Goal: Information Seeking & Learning: Learn about a topic

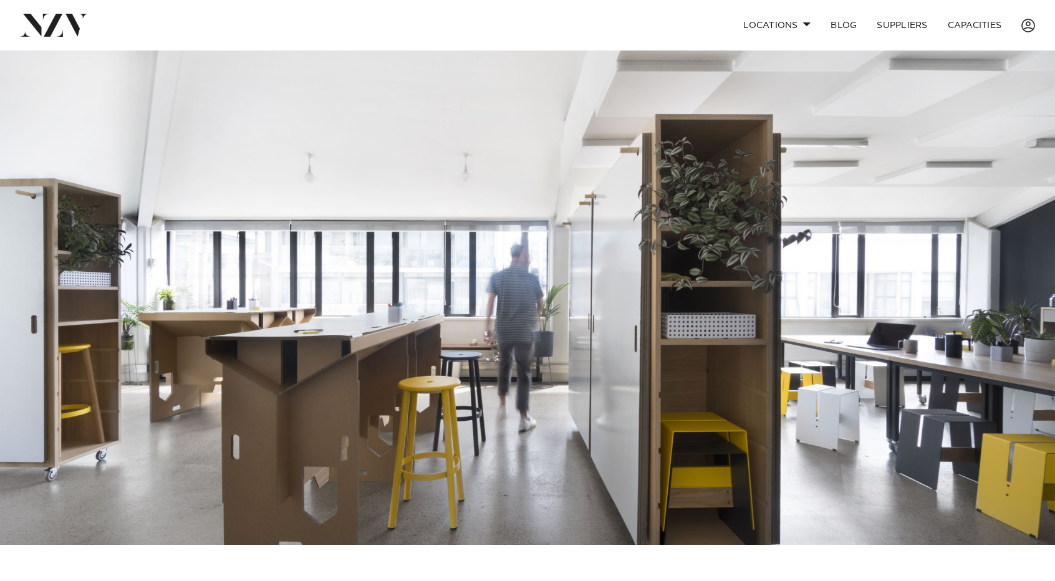
click at [49, 27] on img at bounding box center [54, 25] width 68 height 22
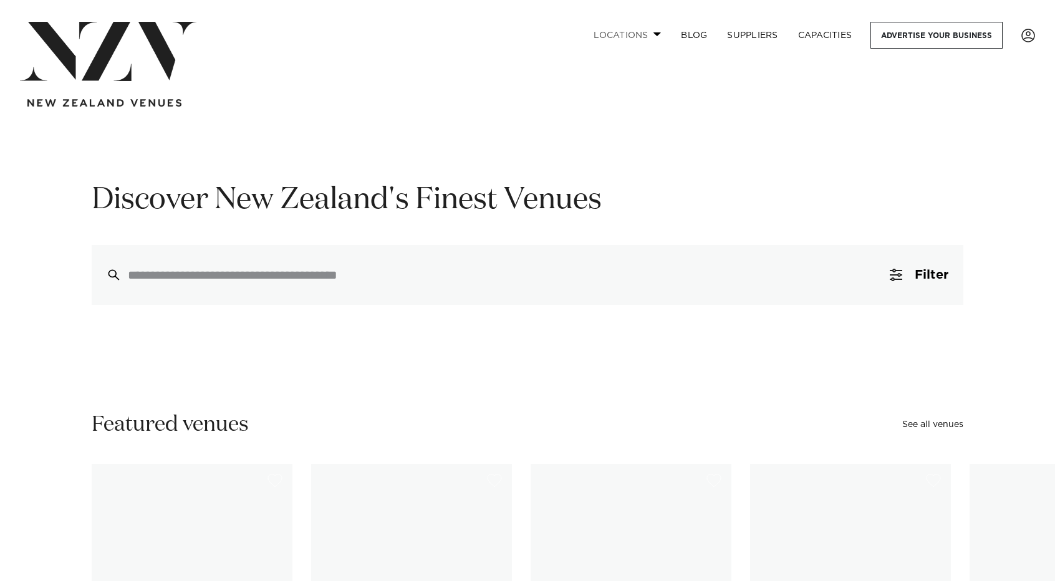
click at [661, 33] on link "Locations" at bounding box center [626, 35] width 87 height 27
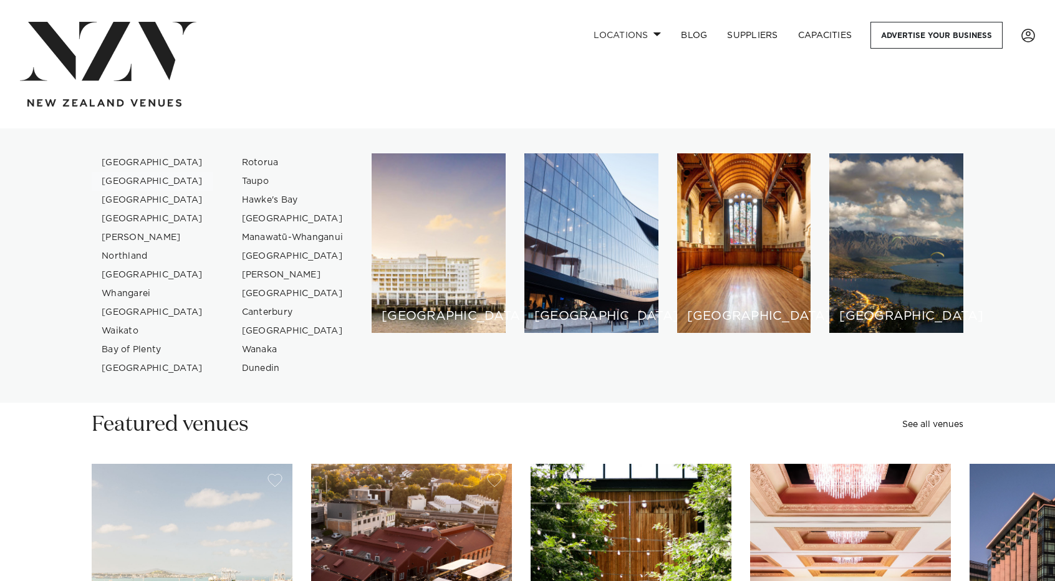
click at [129, 178] on link "[GEOGRAPHIC_DATA]" at bounding box center [153, 181] width 122 height 19
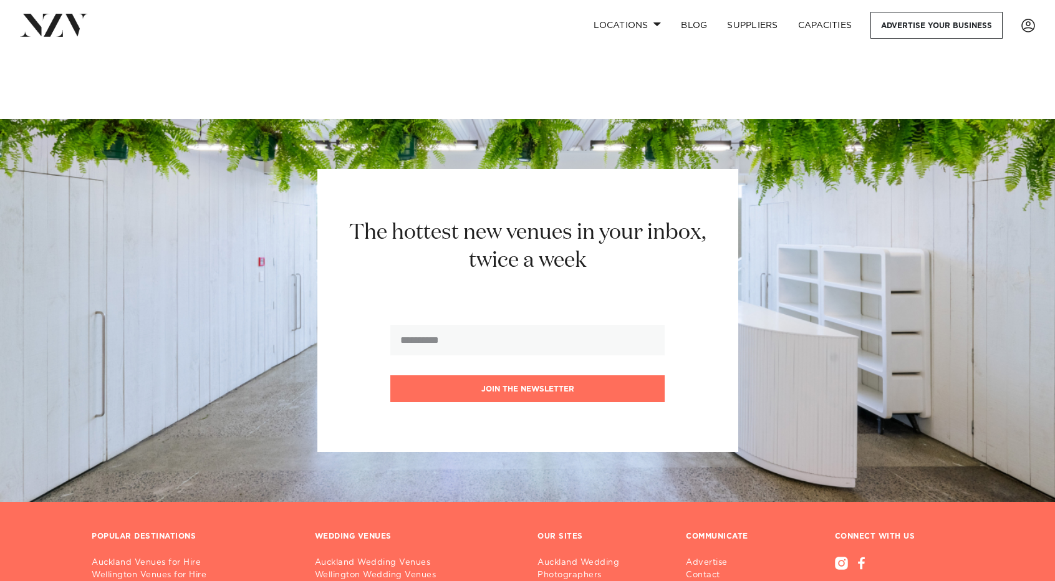
scroll to position [6641, 0]
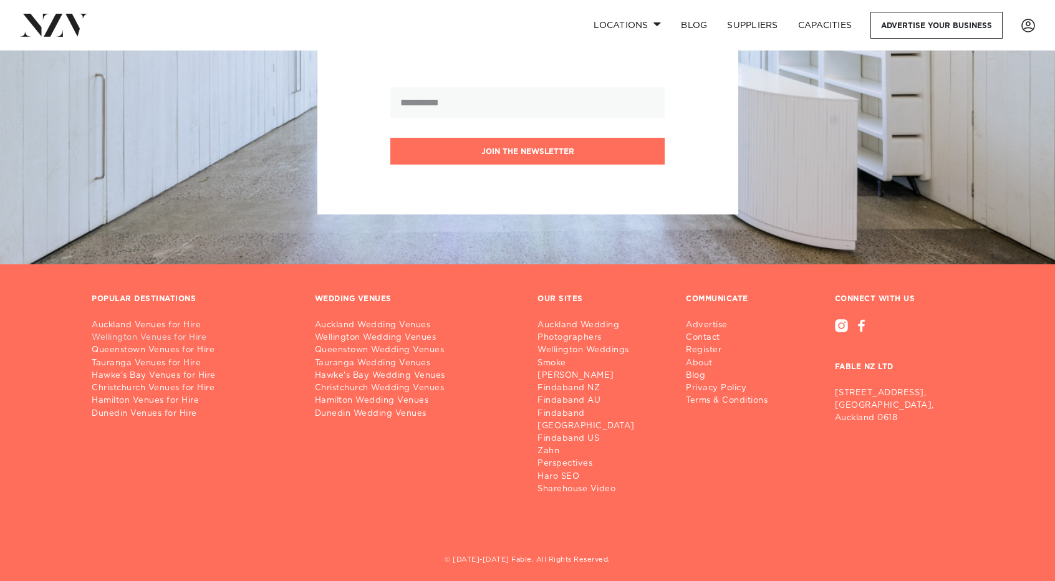
click at [122, 339] on link "Wellington Venues for Hire" at bounding box center [193, 338] width 203 height 12
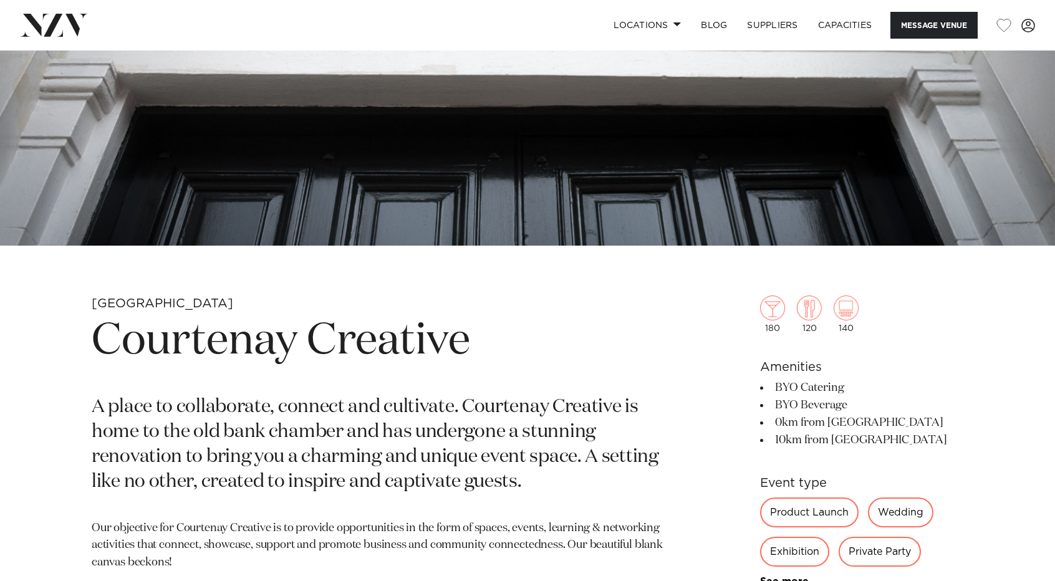
scroll to position [124, 0]
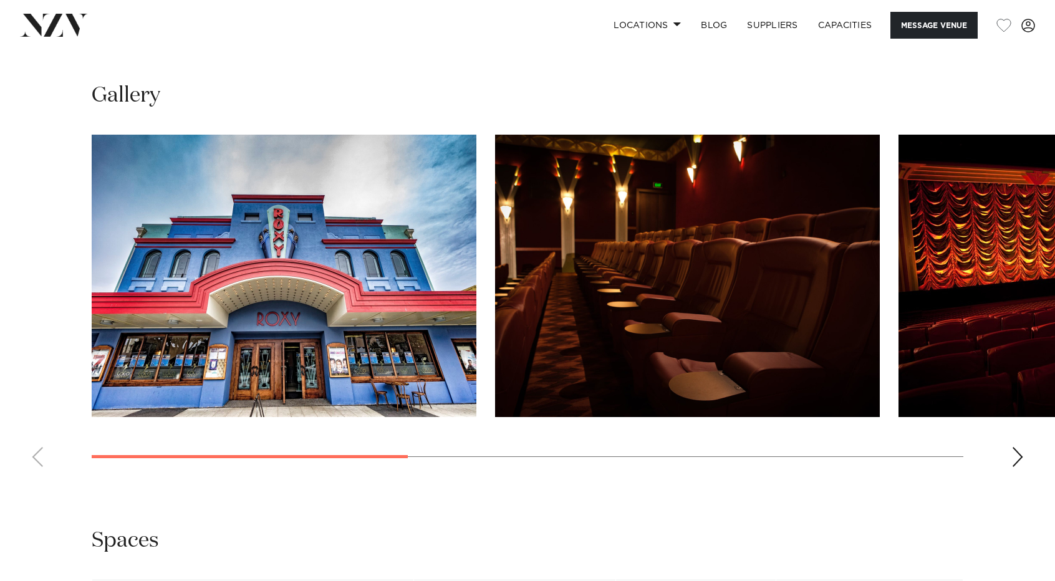
scroll to position [1128, 0]
click at [1020, 462] on div "Next slide" at bounding box center [1017, 458] width 12 height 20
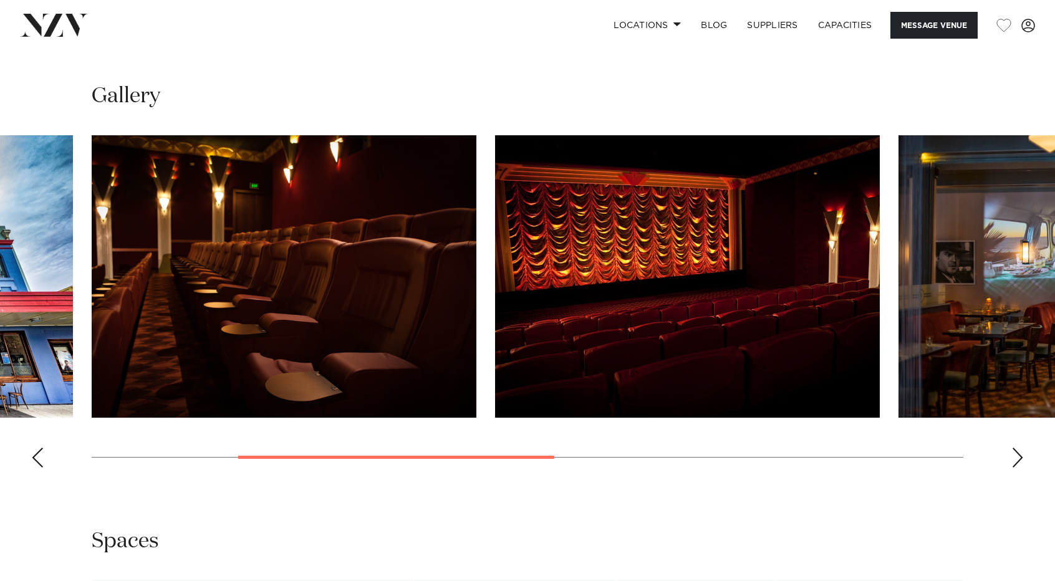
click at [1020, 462] on div "Next slide" at bounding box center [1017, 458] width 12 height 20
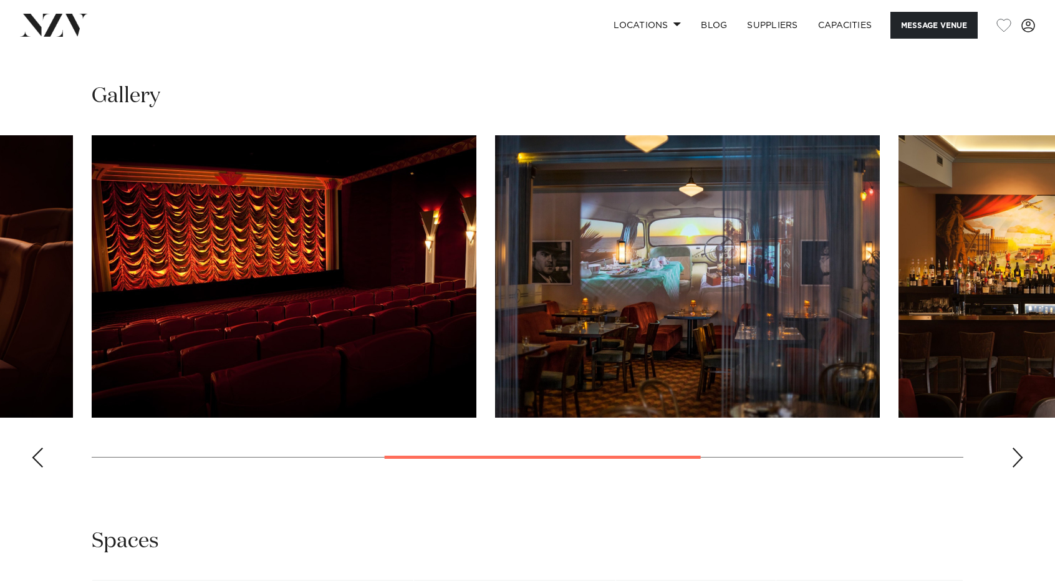
click at [1020, 462] on div "Next slide" at bounding box center [1017, 458] width 12 height 20
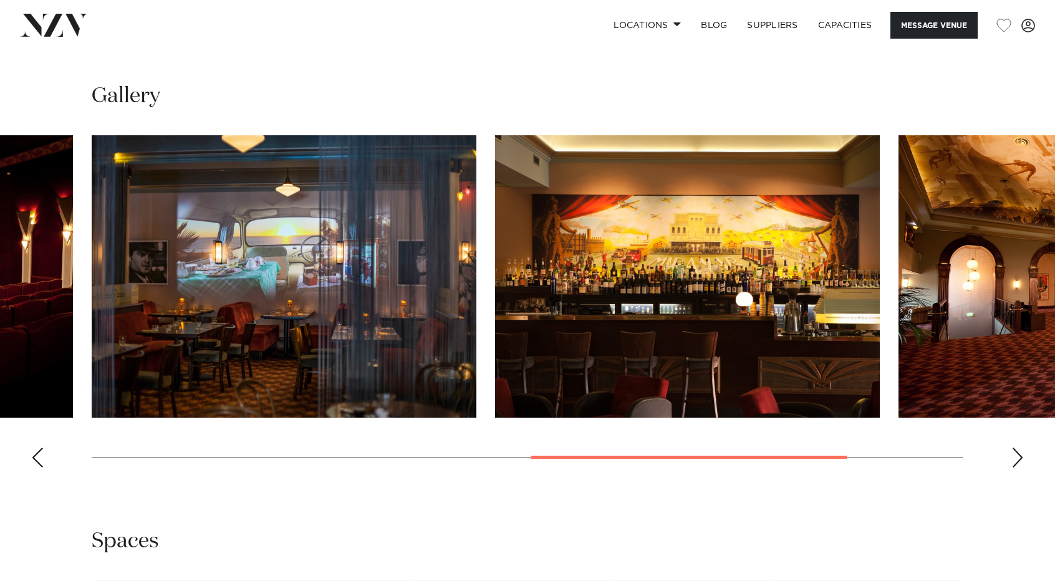
click at [1020, 462] on div "Next slide" at bounding box center [1017, 458] width 12 height 20
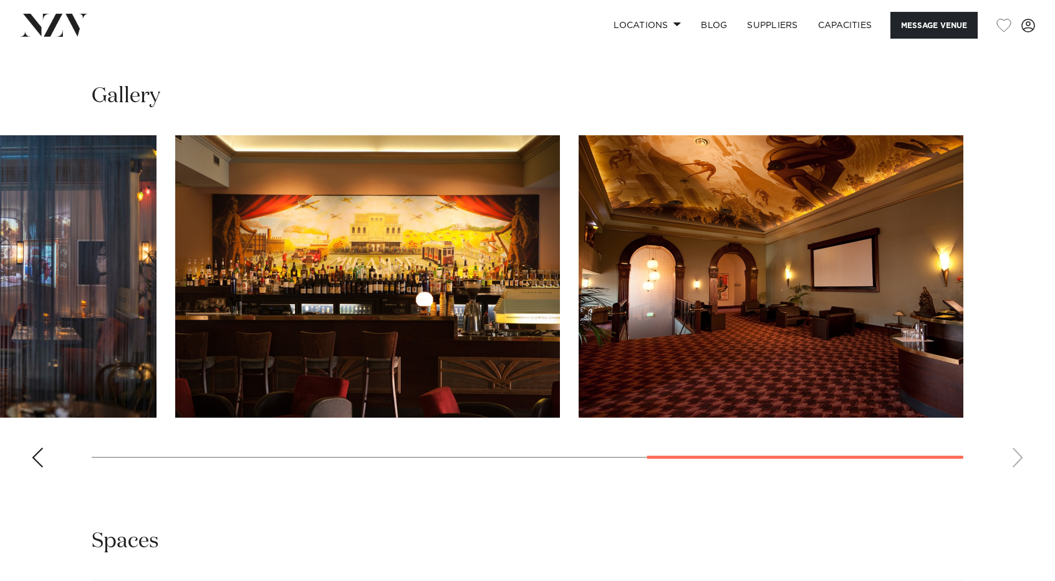
click at [1020, 462] on swiper-container at bounding box center [527, 306] width 1055 height 342
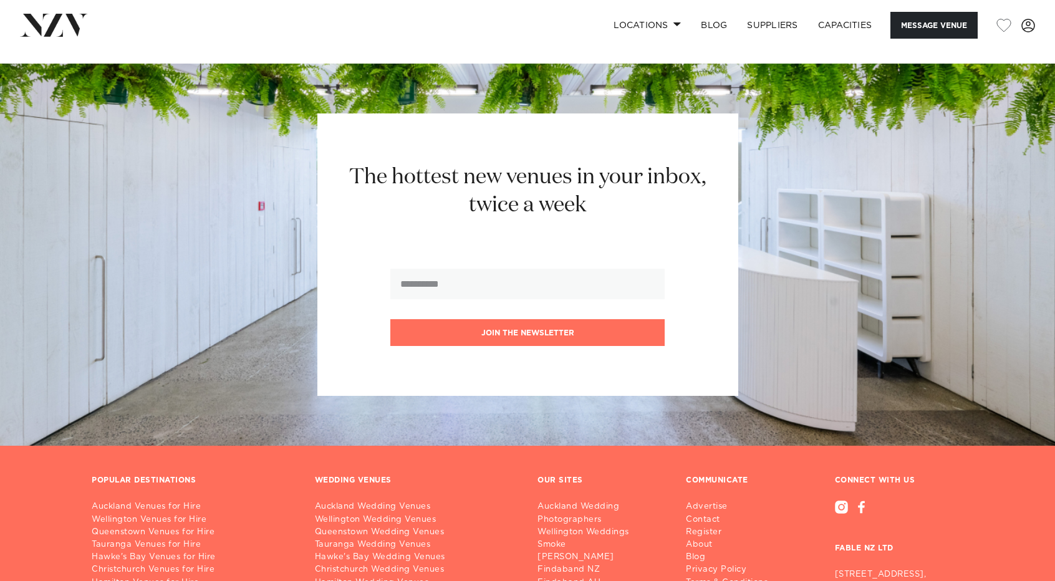
scroll to position [1901, 0]
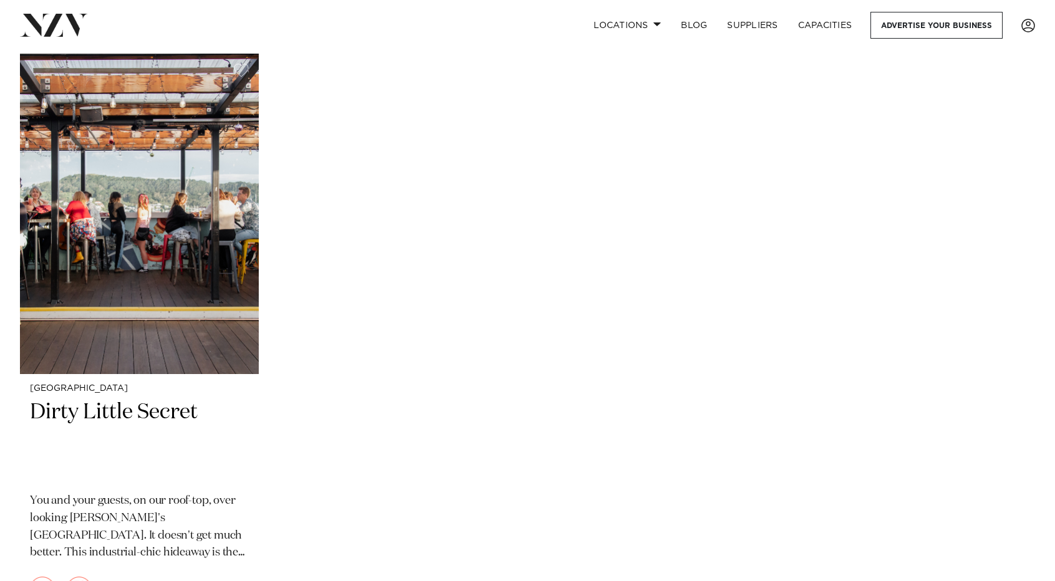
scroll to position [5864, 0]
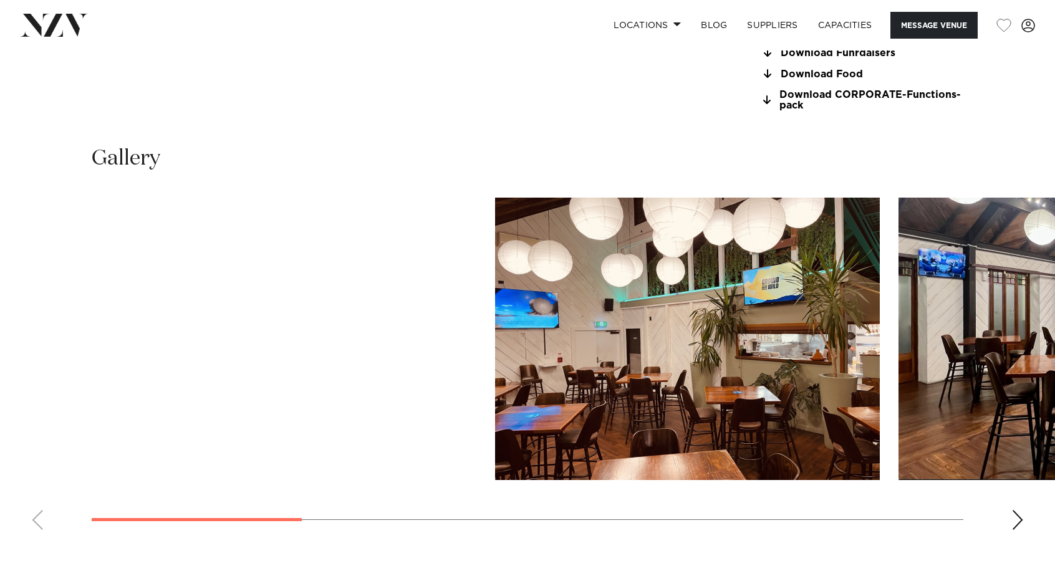
scroll to position [1192, 0]
click at [1017, 516] on div "Next slide" at bounding box center [1017, 521] width 12 height 20
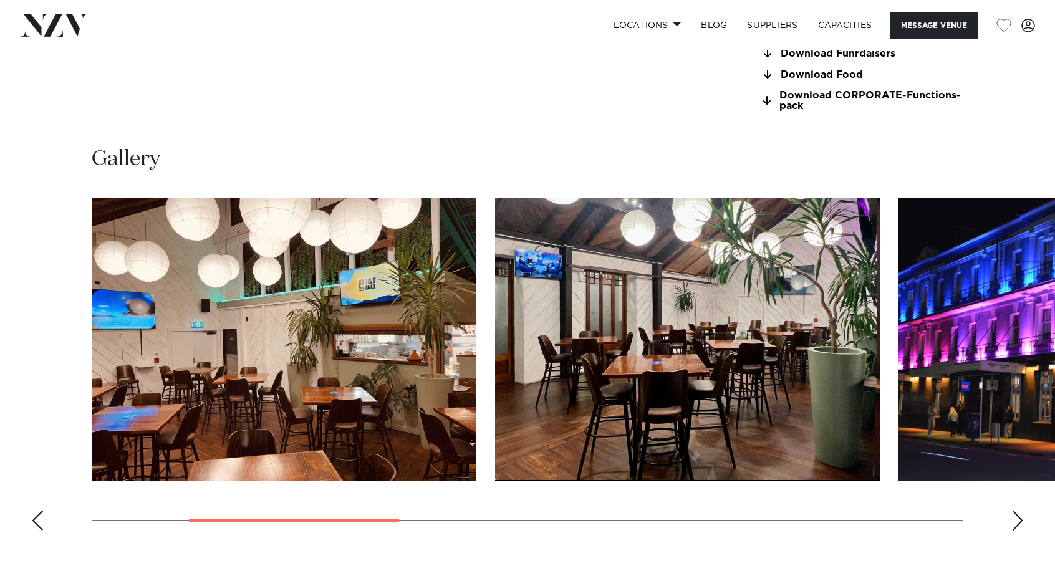
click at [1017, 516] on div "Next slide" at bounding box center [1017, 521] width 12 height 20
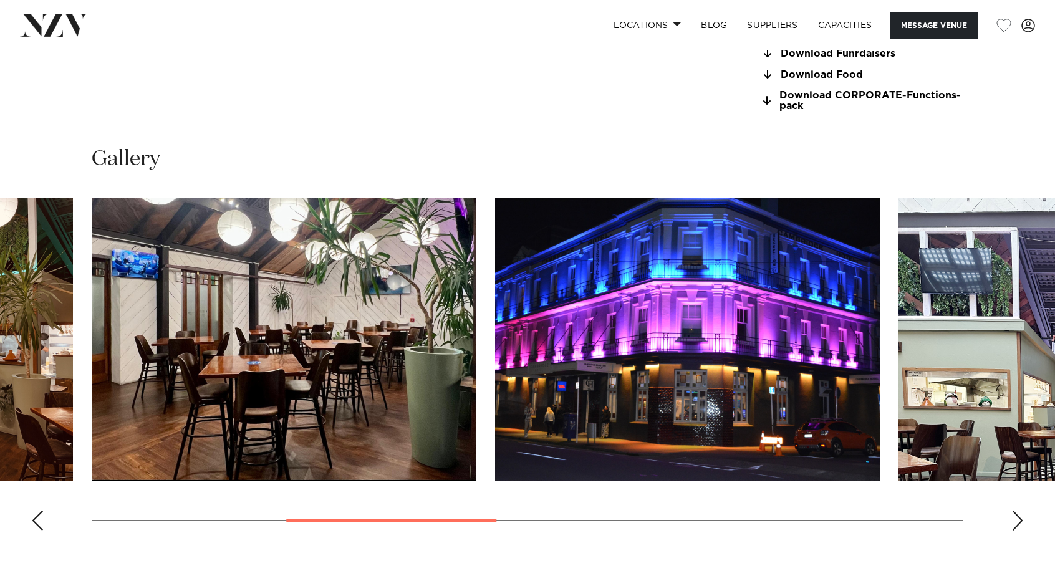
click at [1017, 516] on div "Next slide" at bounding box center [1017, 521] width 12 height 20
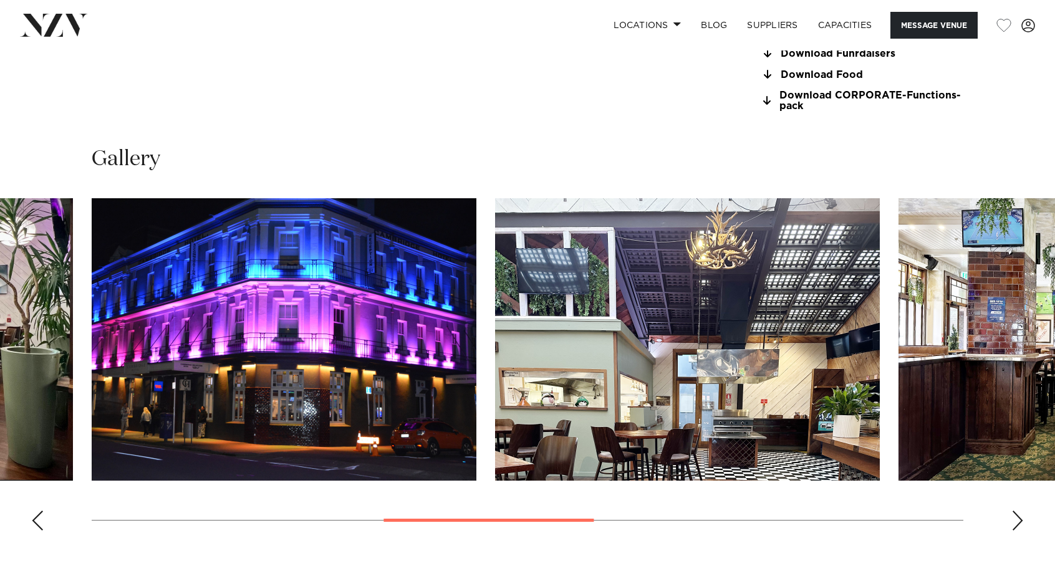
click at [1017, 516] on div "Next slide" at bounding box center [1017, 521] width 12 height 20
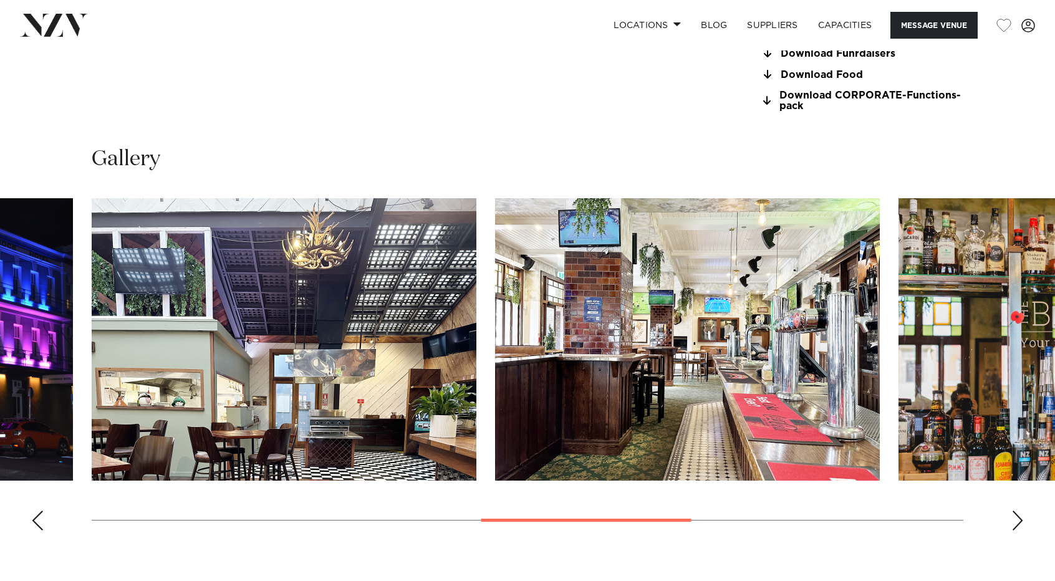
click at [1017, 516] on div "Next slide" at bounding box center [1017, 521] width 12 height 20
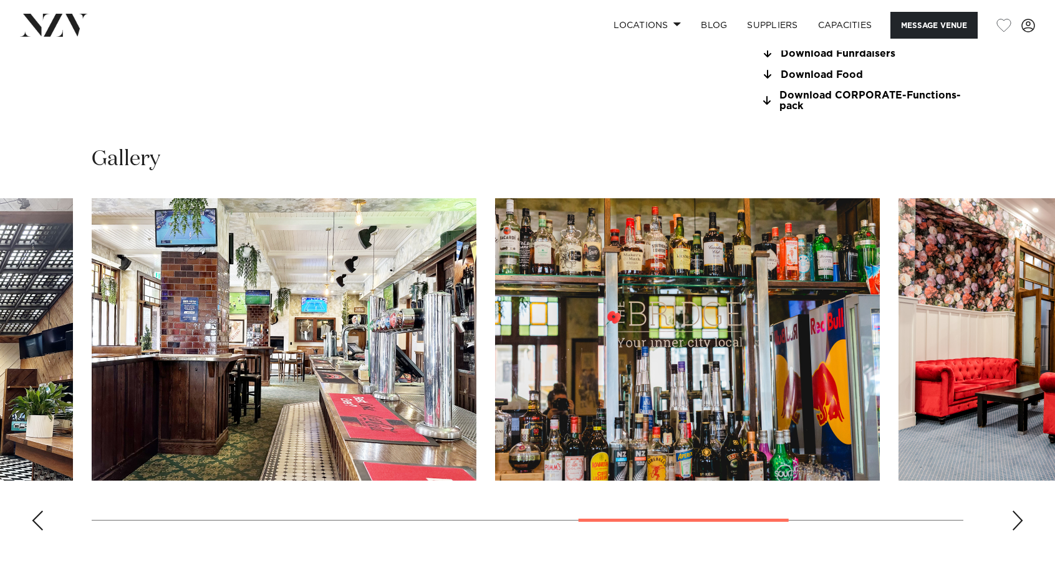
click at [1017, 516] on div "Next slide" at bounding box center [1017, 521] width 12 height 20
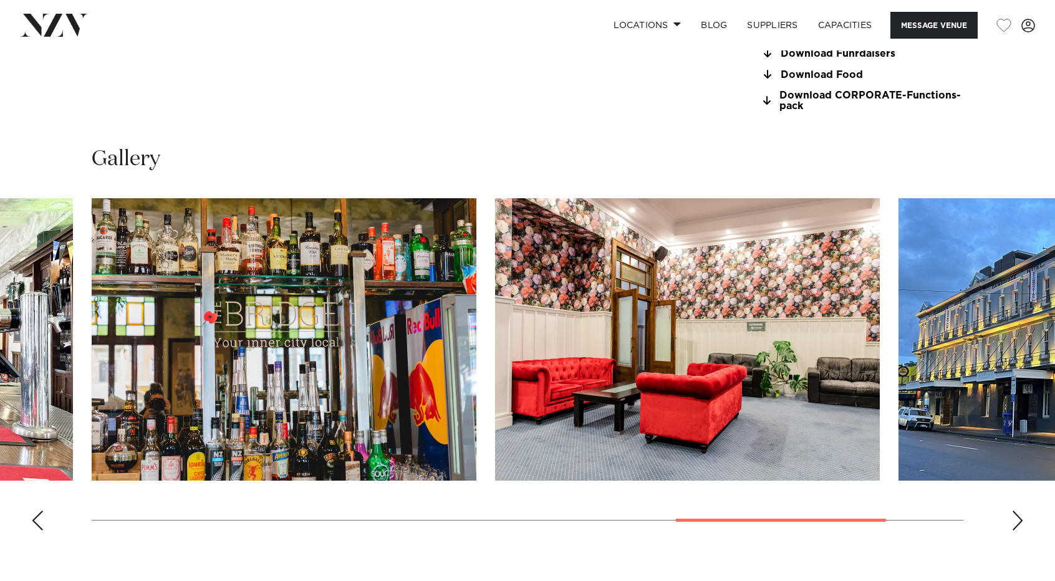
click at [1012, 515] on div "Next slide" at bounding box center [1017, 521] width 12 height 20
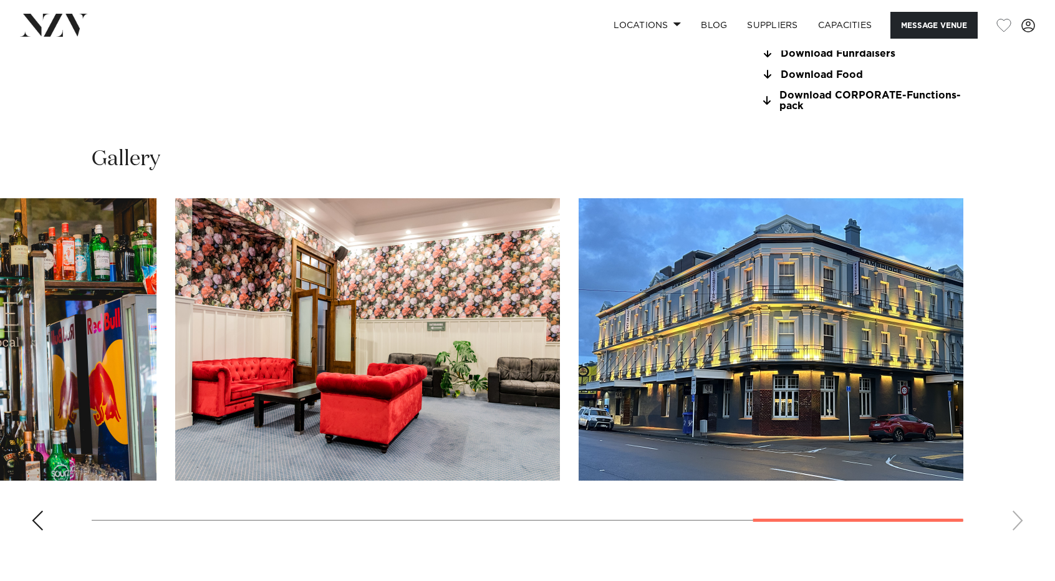
click at [1012, 515] on swiper-container at bounding box center [527, 369] width 1055 height 342
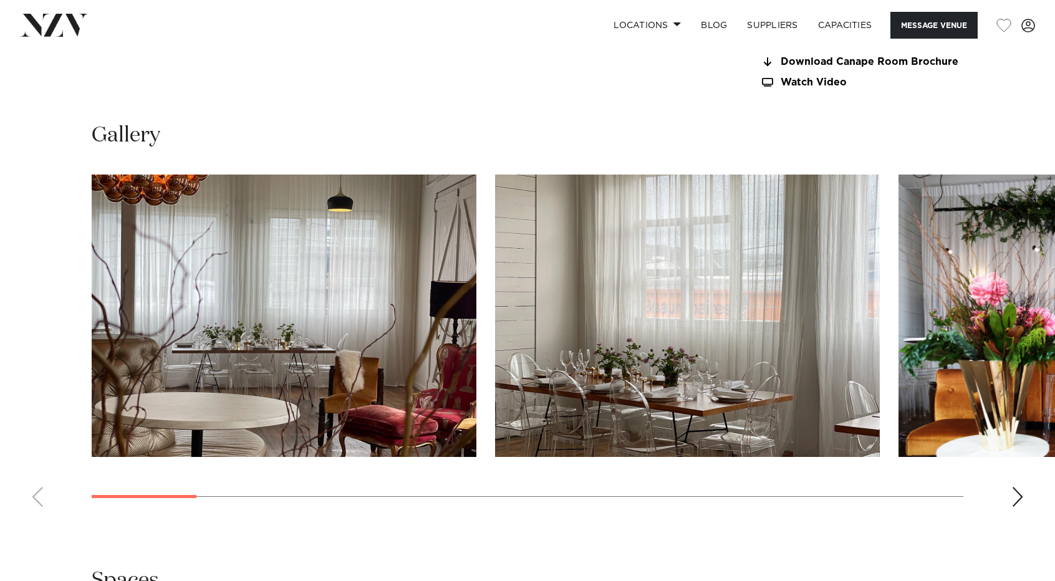
scroll to position [1146, 0]
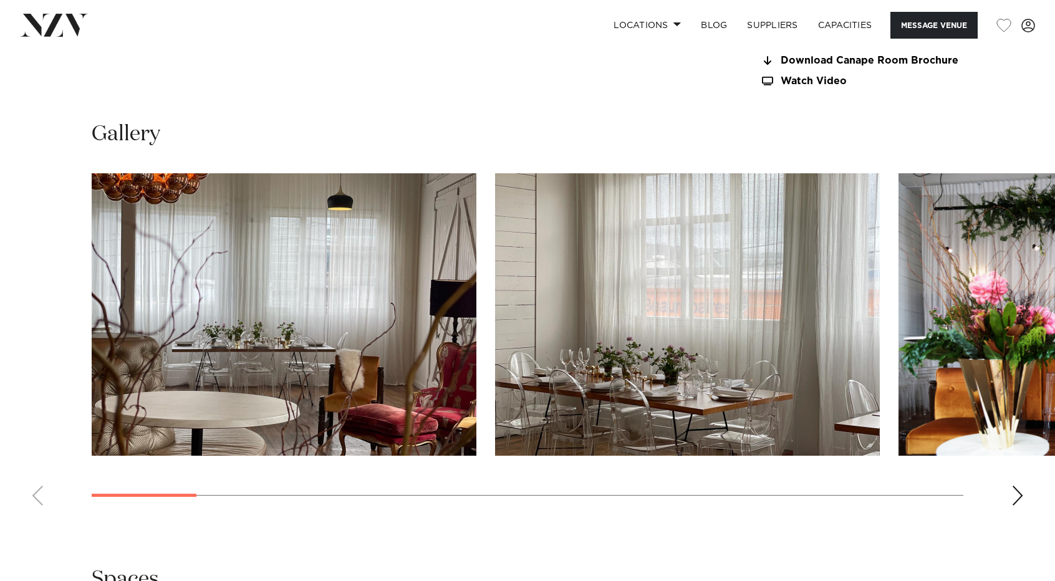
click at [1013, 488] on div "Next slide" at bounding box center [1017, 496] width 12 height 20
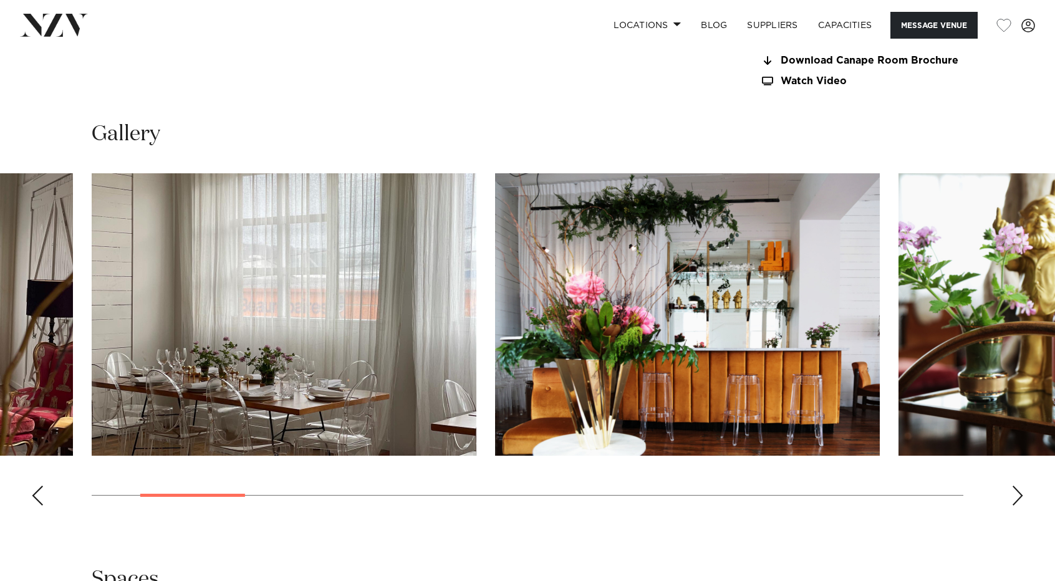
click at [1013, 488] on div "Next slide" at bounding box center [1017, 496] width 12 height 20
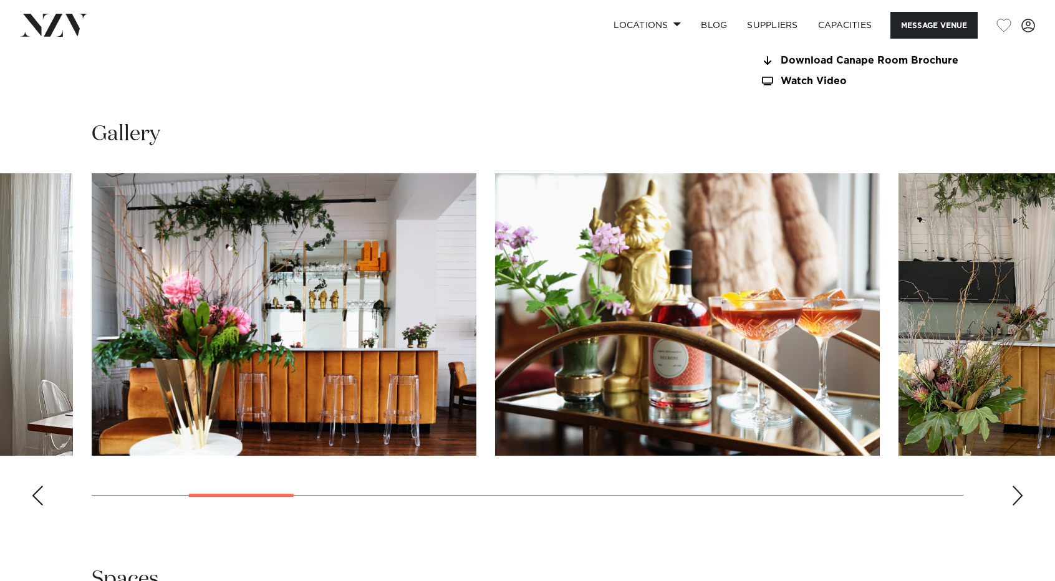
click at [1013, 488] on div "Next slide" at bounding box center [1017, 496] width 12 height 20
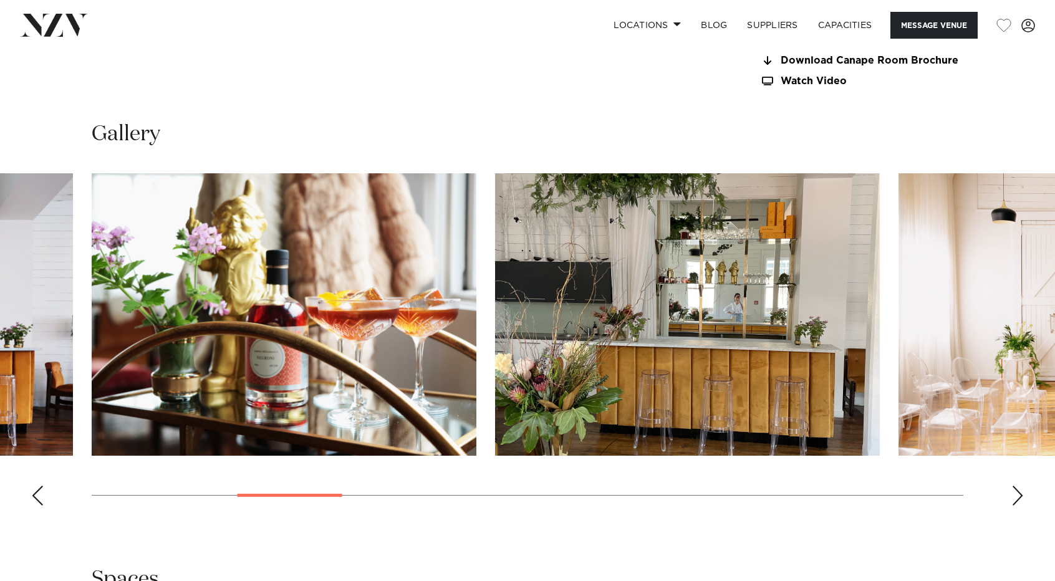
click at [1013, 488] on div "Next slide" at bounding box center [1017, 496] width 12 height 20
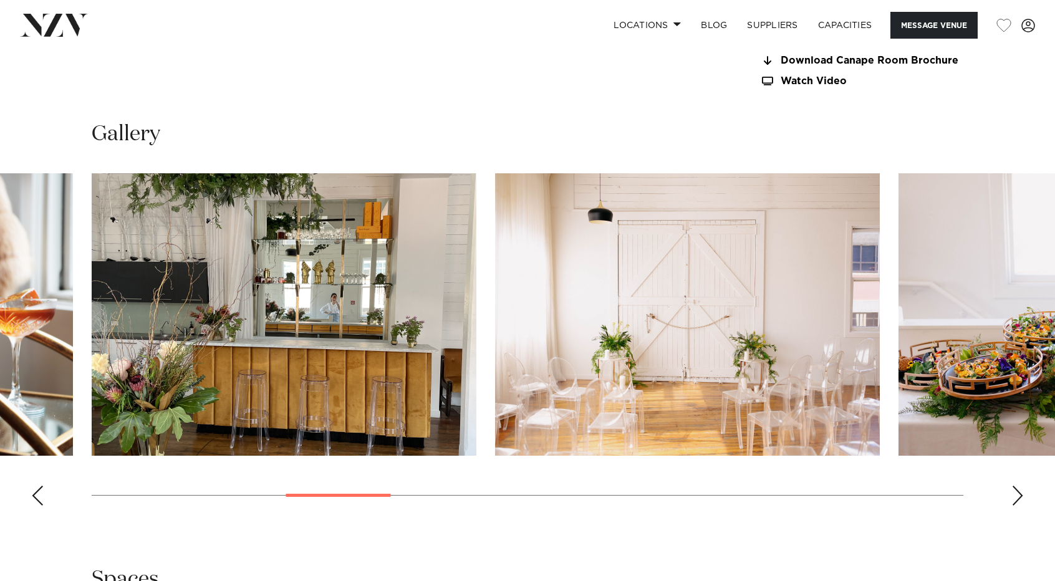
click at [1013, 488] on div "Next slide" at bounding box center [1017, 496] width 12 height 20
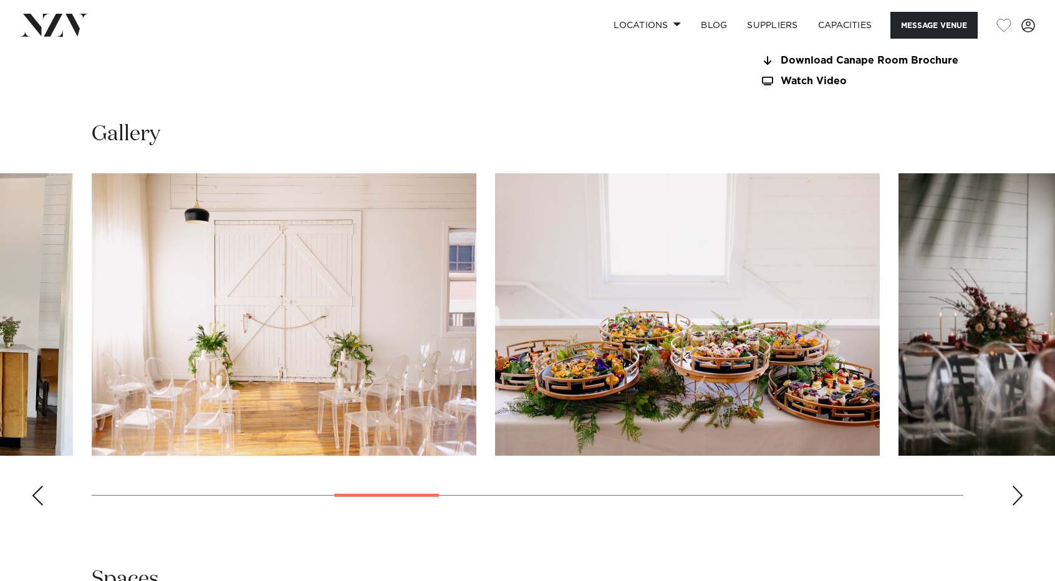
click at [1013, 488] on div "Next slide" at bounding box center [1017, 496] width 12 height 20
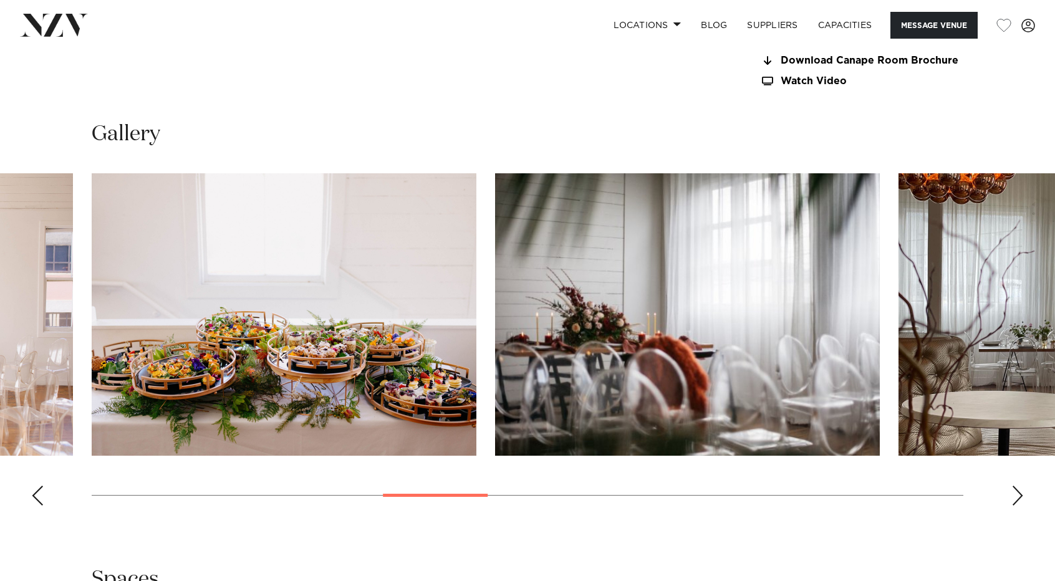
click at [1013, 488] on div "Next slide" at bounding box center [1017, 496] width 12 height 20
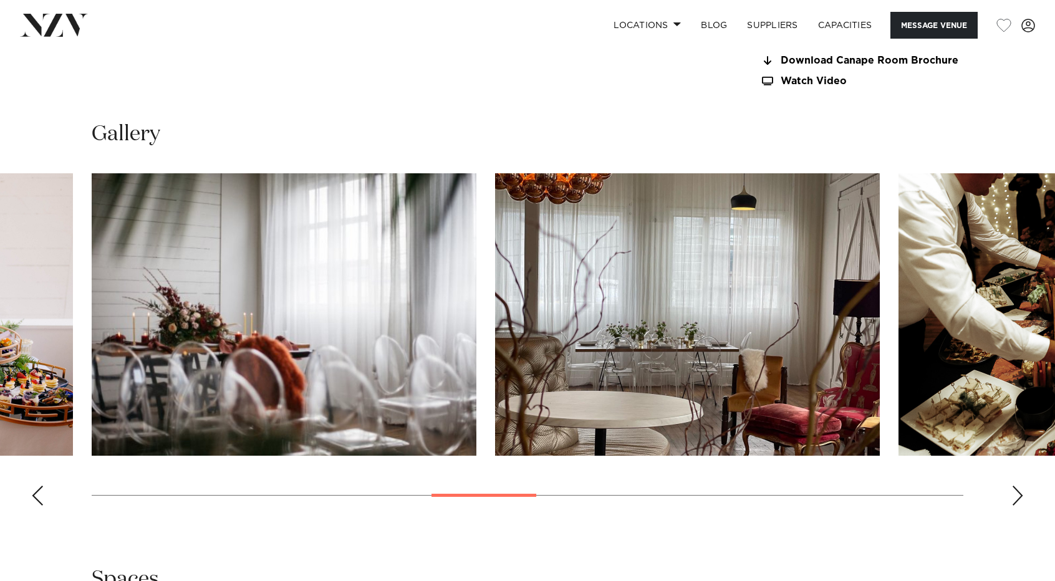
click at [1013, 488] on div "Next slide" at bounding box center [1017, 496] width 12 height 20
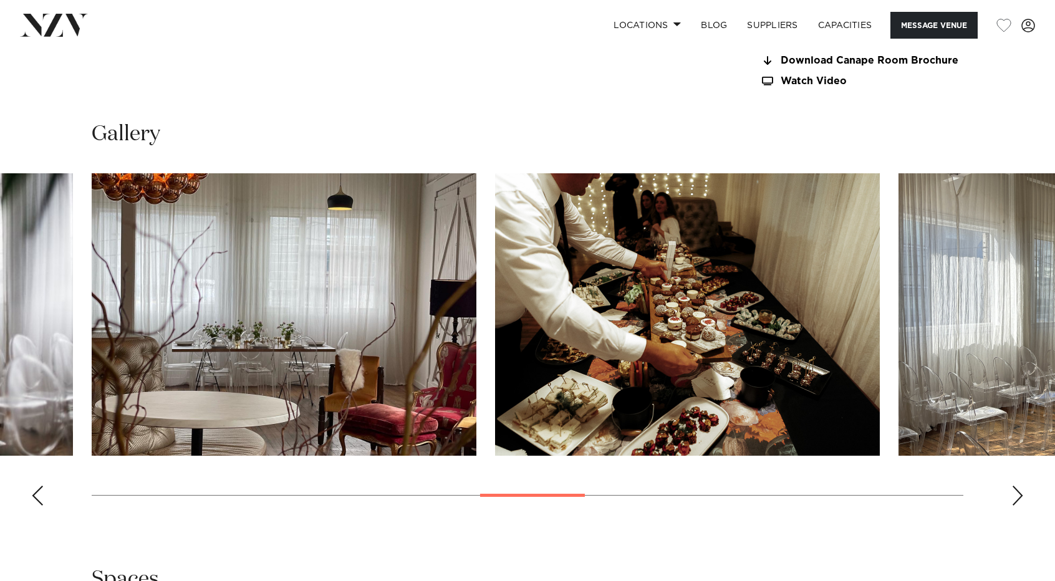
click at [1013, 488] on div "Next slide" at bounding box center [1017, 496] width 12 height 20
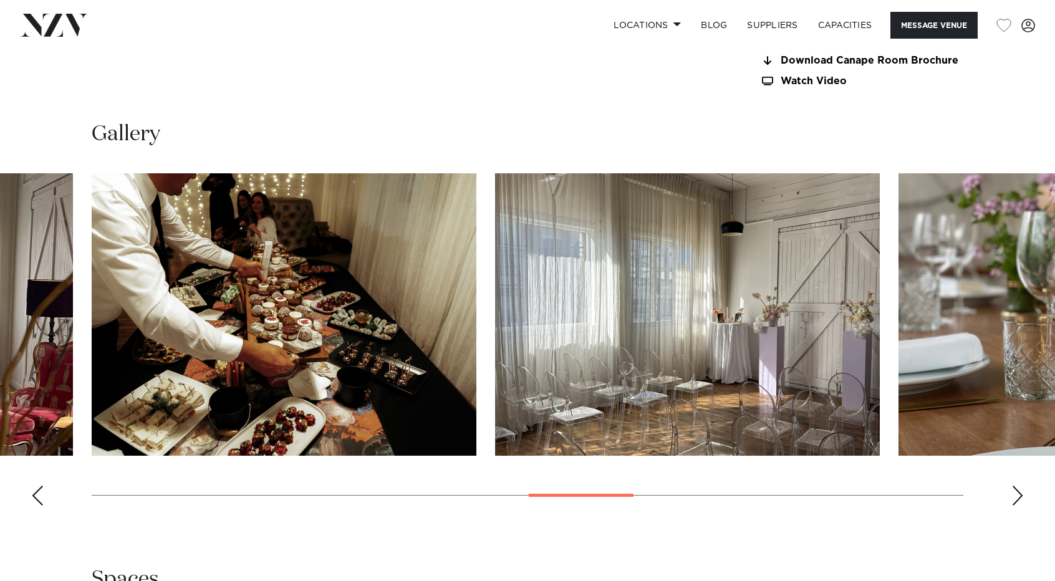
click at [1013, 488] on div "Next slide" at bounding box center [1017, 496] width 12 height 20
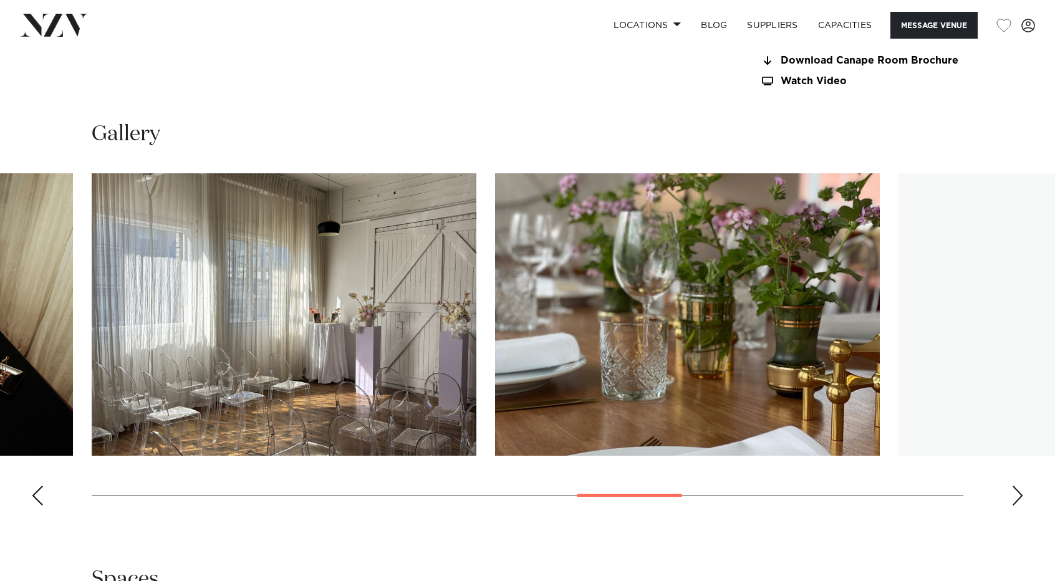
click at [1013, 488] on div "Next slide" at bounding box center [1017, 496] width 12 height 20
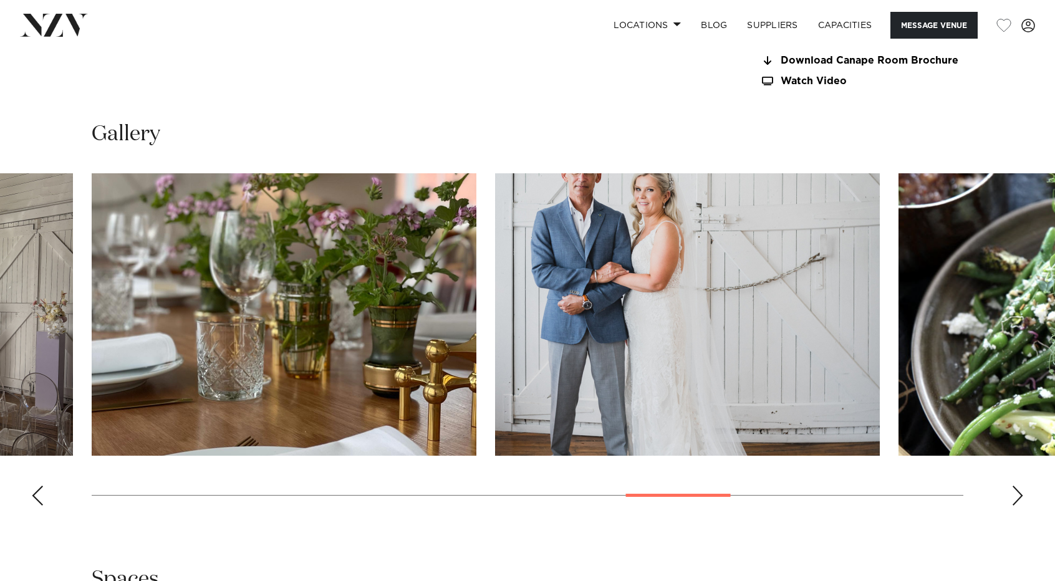
click at [1013, 488] on div "Next slide" at bounding box center [1017, 496] width 12 height 20
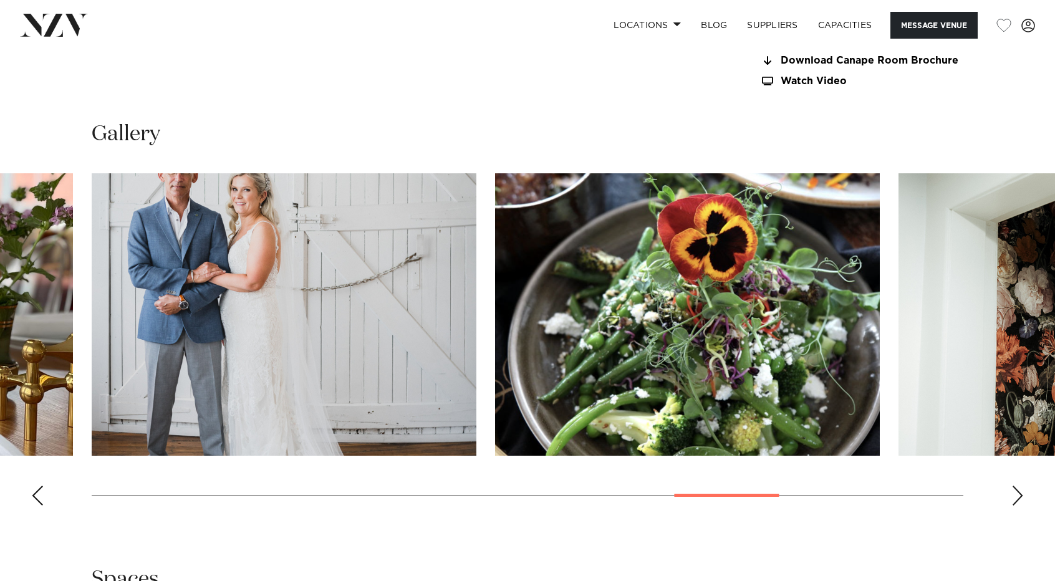
click at [1013, 488] on div "Next slide" at bounding box center [1017, 496] width 12 height 20
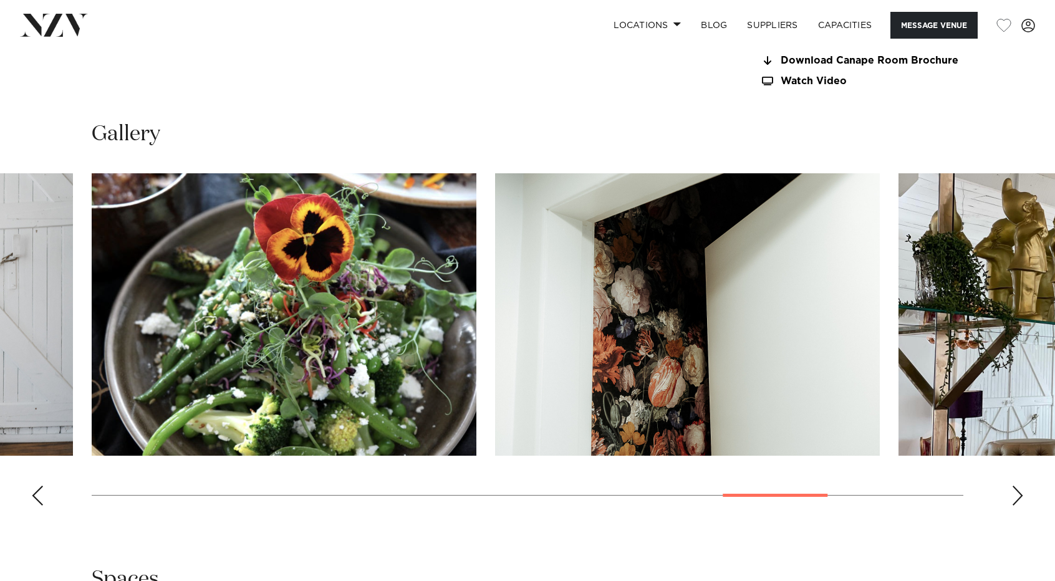
click at [1013, 488] on div "Next slide" at bounding box center [1017, 496] width 12 height 20
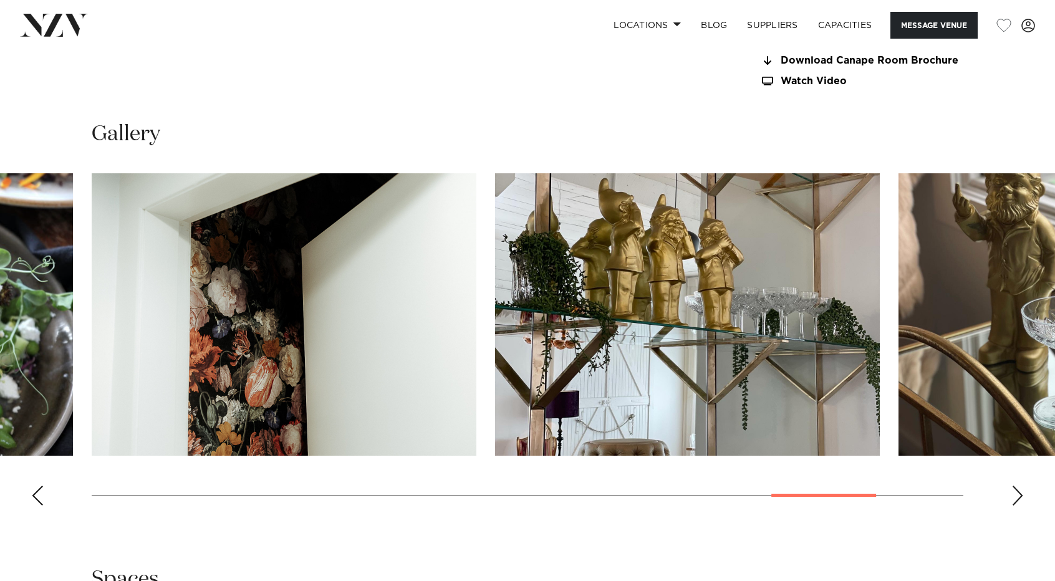
click at [1013, 488] on div "Next slide" at bounding box center [1017, 496] width 12 height 20
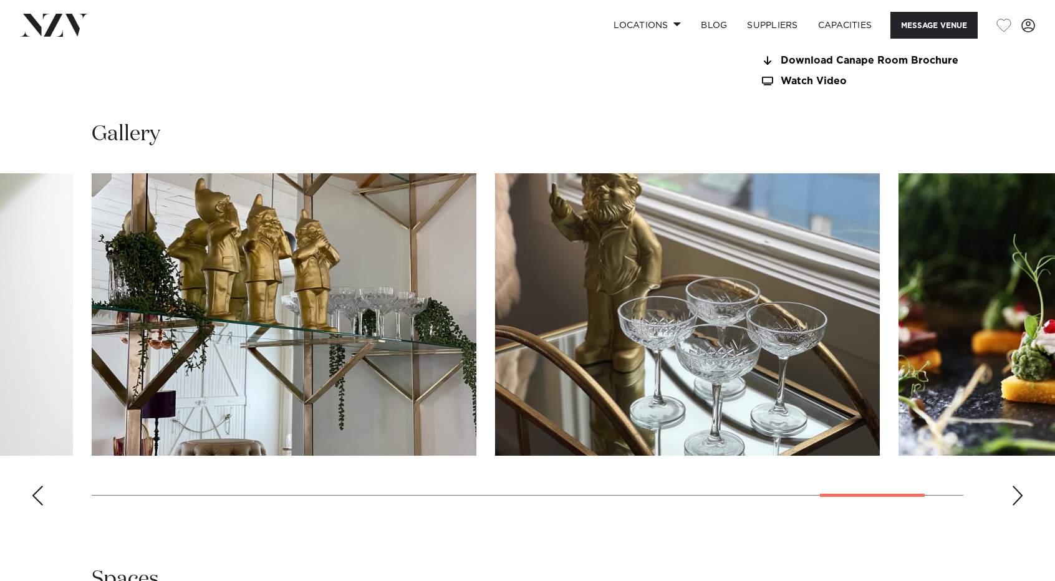
click at [1025, 500] on swiper-container at bounding box center [527, 344] width 1055 height 342
click at [1022, 496] on div "Next slide" at bounding box center [1017, 496] width 12 height 20
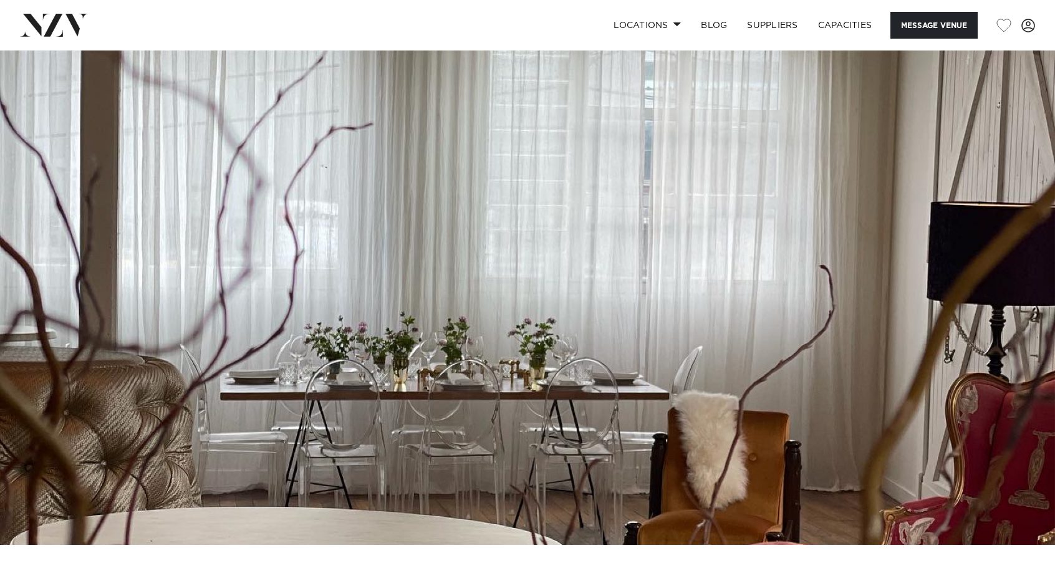
scroll to position [1, 0]
